Goal: Obtain resource: Download file/media

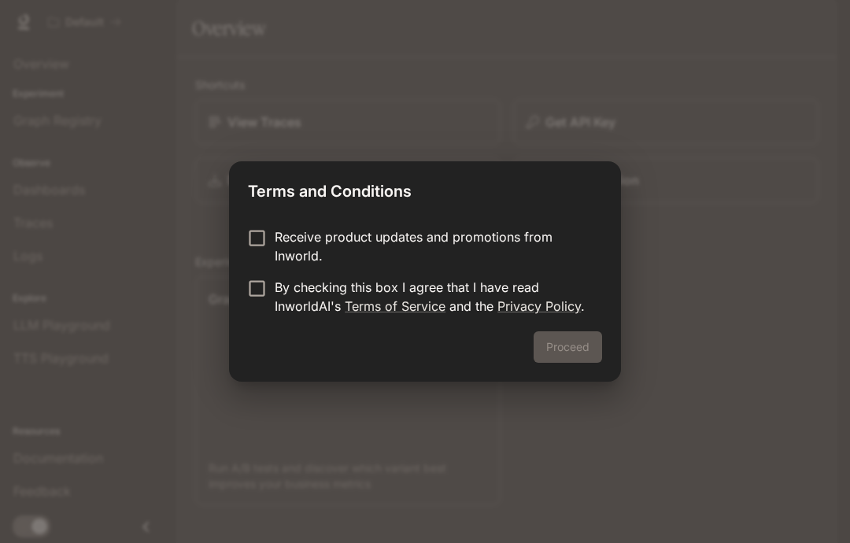
click at [580, 354] on div "Proceed" at bounding box center [425, 356] width 392 height 50
click at [246, 220] on div "Receive product updates and promotions from Inworld. By checking this box I agr…" at bounding box center [425, 273] width 392 height 117
click at [245, 221] on div "Receive product updates and promotions from Inworld. By checking this box I agr…" at bounding box center [425, 273] width 392 height 117
click at [244, 220] on div "Receive product updates and promotions from Inworld. By checking this box I agr…" at bounding box center [425, 273] width 392 height 117
click at [570, 338] on div "Proceed" at bounding box center [425, 356] width 392 height 50
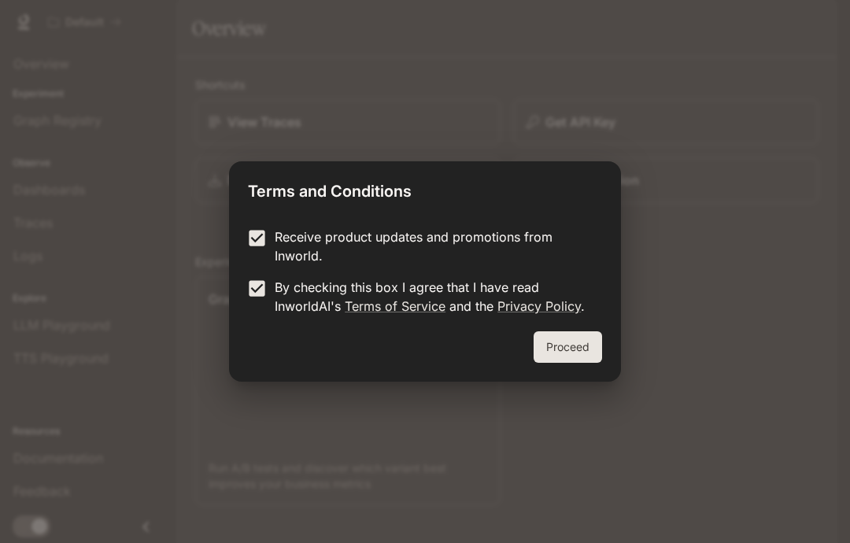
click at [580, 355] on button "Proceed" at bounding box center [568, 346] width 68 height 31
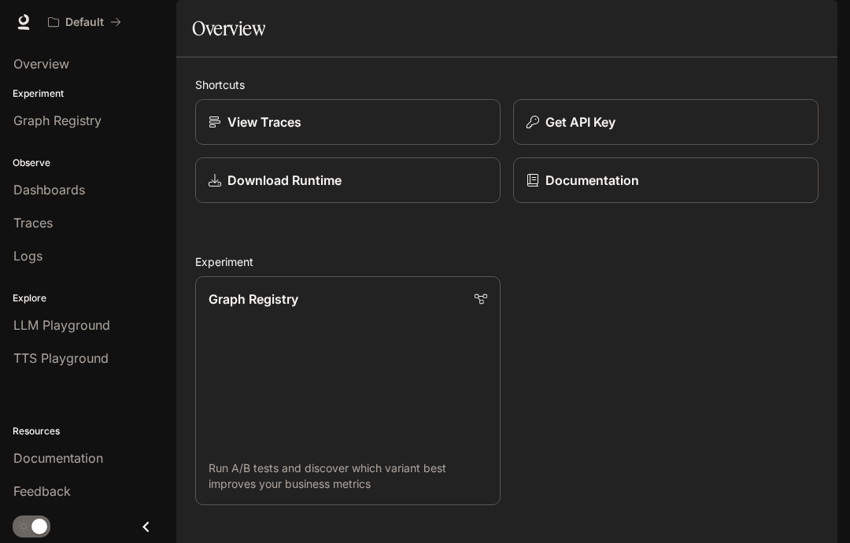
click at [234, 190] on p "Download Runtime" at bounding box center [285, 180] width 114 height 19
click at [681, 190] on div "Documentation" at bounding box center [666, 180] width 279 height 19
